Goal: Task Accomplishment & Management: Use online tool/utility

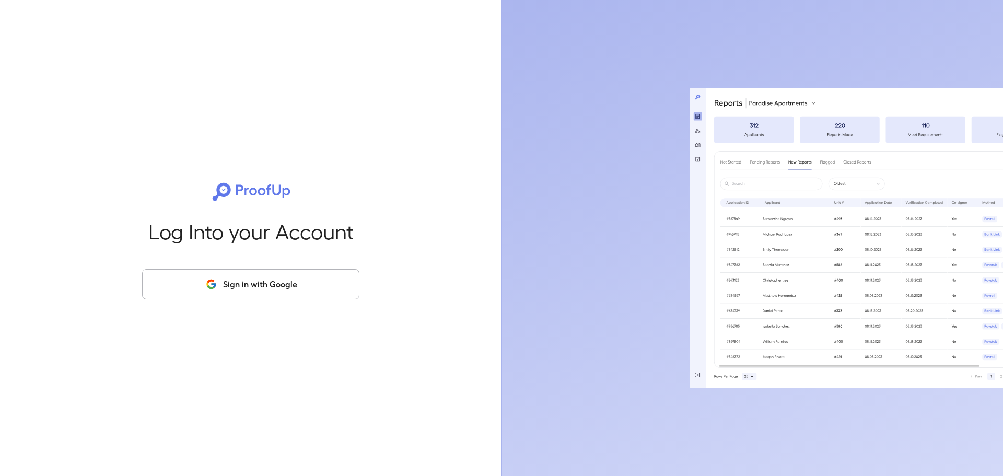
click at [258, 279] on button "Sign in with Google" at bounding box center [250, 284] width 217 height 30
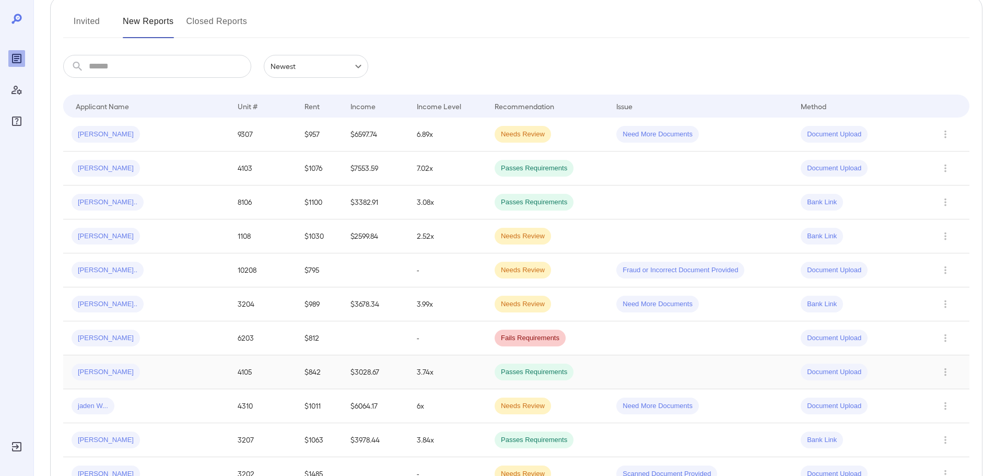
scroll to position [157, 0]
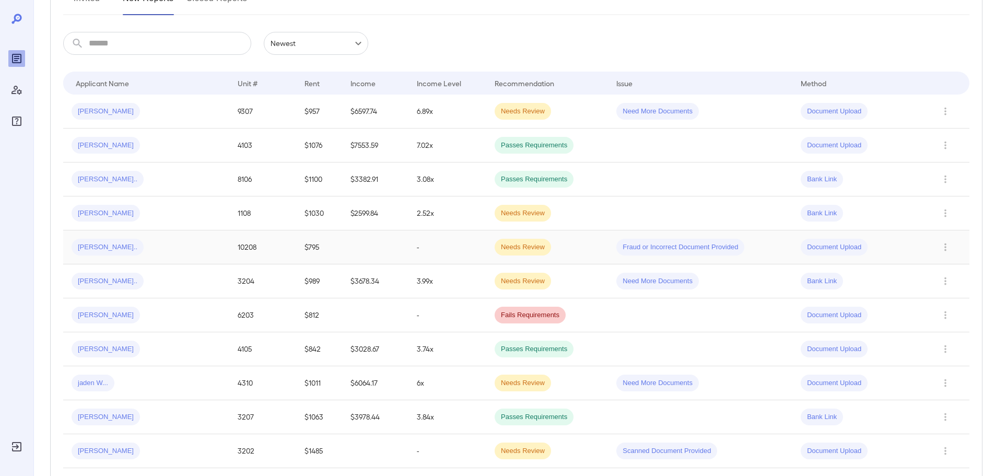
click at [131, 249] on div "[PERSON_NAME].." at bounding box center [146, 247] width 149 height 17
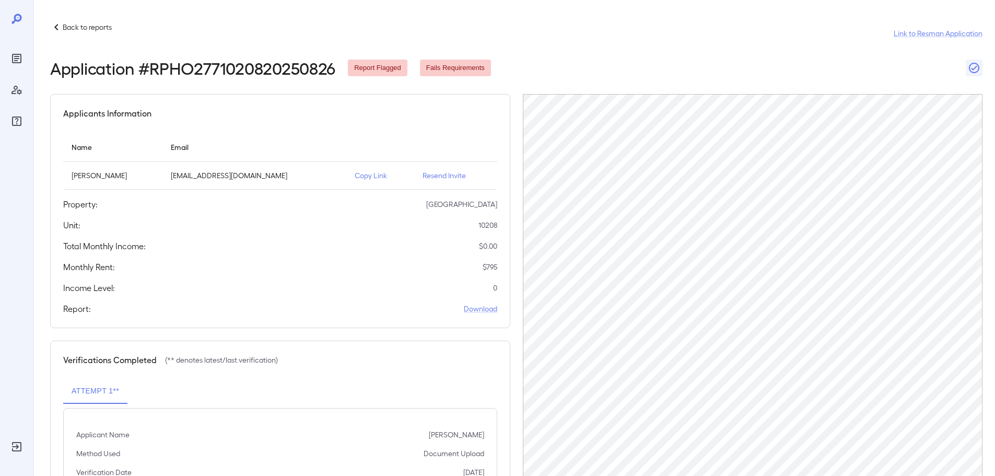
click at [425, 175] on p "Resend Invite" at bounding box center [455, 175] width 66 height 10
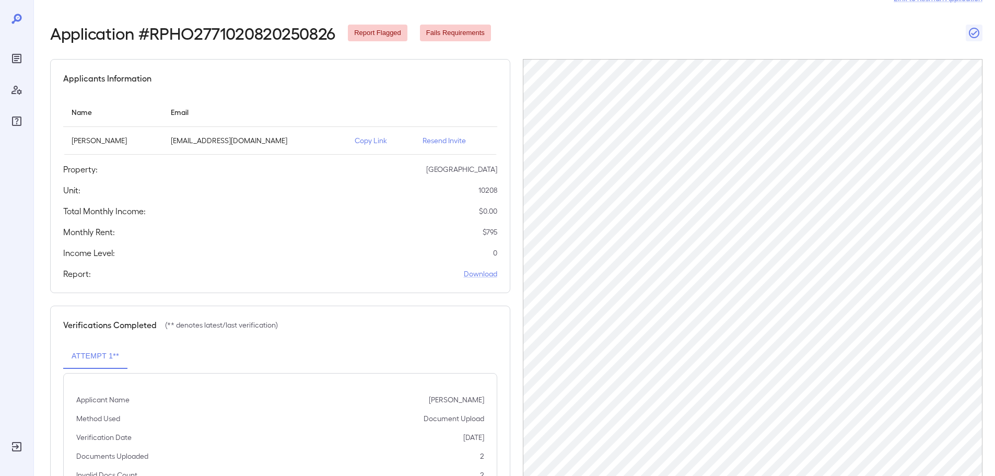
scroll to position [105, 0]
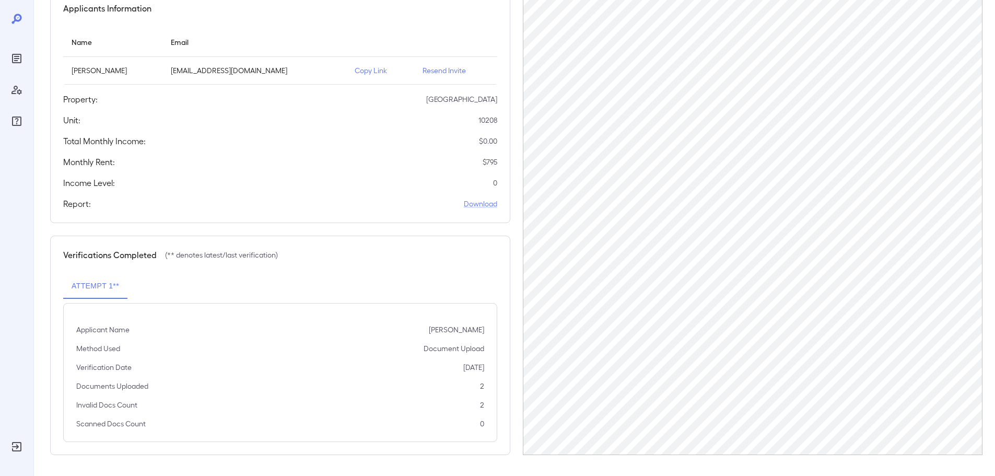
click at [427, 72] on p "Resend Invite" at bounding box center [455, 70] width 66 height 10
